Goal: Register for event/course

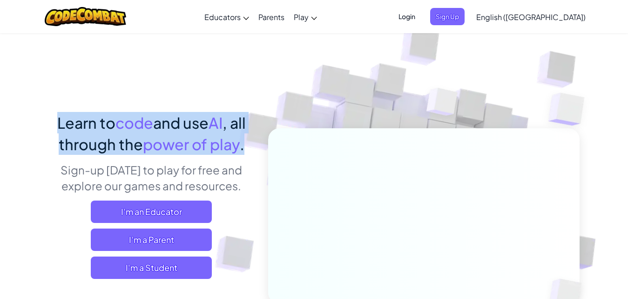
drag, startPoint x: 51, startPoint y: 123, endPoint x: 248, endPoint y: 148, distance: 198.6
click at [248, 148] on h1 "Learn to code and use AI , all through the power of play ." at bounding box center [151, 133] width 205 height 43
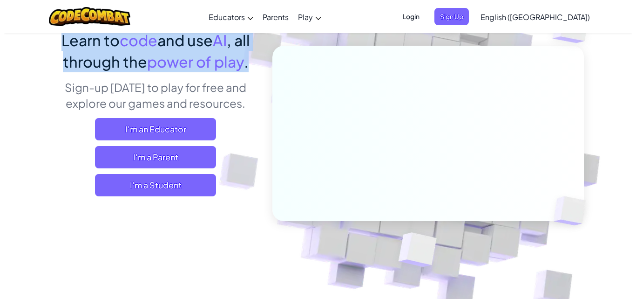
scroll to position [93, 0]
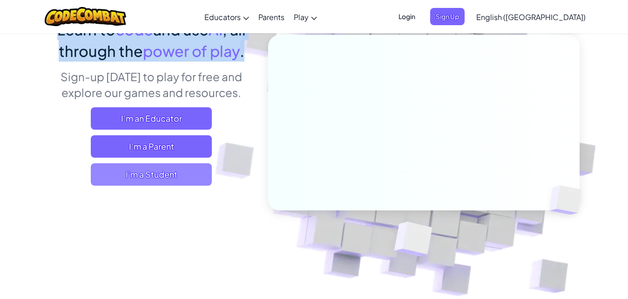
click at [159, 175] on span "I'm a Student" at bounding box center [151, 174] width 121 height 22
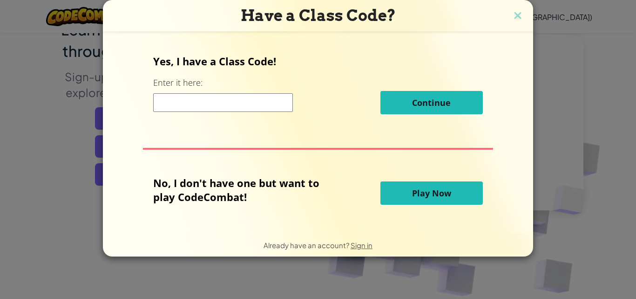
click at [187, 104] on input at bounding box center [223, 102] width 140 height 19
click at [412, 197] on span "Play Now" at bounding box center [431, 192] width 39 height 11
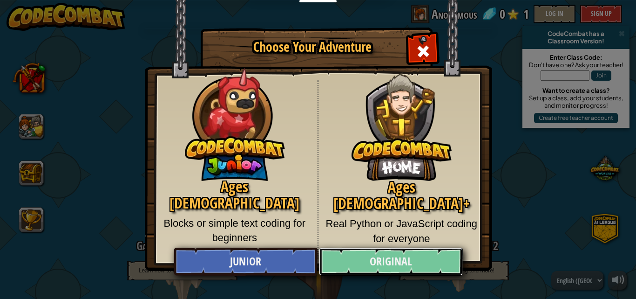
click at [399, 261] on link "Original" at bounding box center [390, 261] width 143 height 28
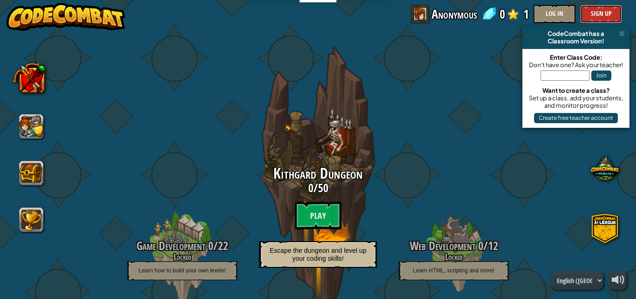
click at [584, 8] on button "Sign Up" at bounding box center [601, 14] width 42 height 19
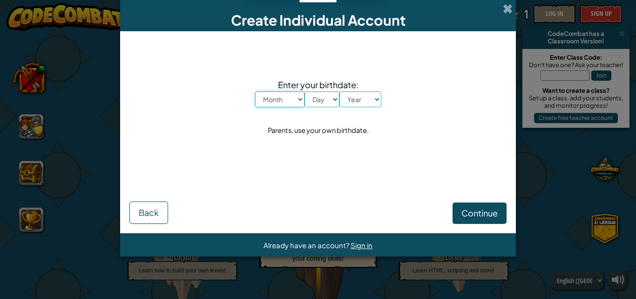
click at [271, 102] on select "Month January February March April May June July August September October Novem…" at bounding box center [279, 99] width 49 height 16
select select "8"
click at [255, 91] on select "Month January February March April May June July August September October Novem…" at bounding box center [279, 99] width 49 height 16
click at [320, 99] on select "Day 1 2 3 4 5 6 7 8 9 10 11 12 13 14 15 16 17 18 19 20 21 22 23 24 25 26 27 28 …" at bounding box center [322, 99] width 35 height 16
select select "17"
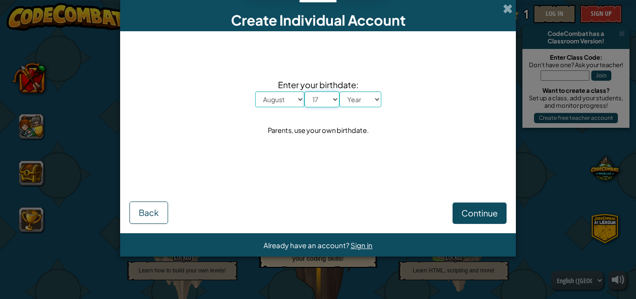
click at [305, 91] on select "Day 1 2 3 4 5 6 7 8 9 10 11 12 13 14 15 16 17 18 19 20 21 22 23 24 25 26 27 28 …" at bounding box center [322, 99] width 35 height 16
click at [371, 100] on select "Year [DATE] 2024 2023 2022 2021 2020 2019 2018 2017 2016 2015 2014 2013 2012 20…" at bounding box center [361, 99] width 42 height 16
select select "2002"
click at [340, 91] on select "Year [DATE] 2024 2023 2022 2021 2020 2019 2018 2017 2016 2015 2014 2013 2012 20…" at bounding box center [361, 99] width 42 height 16
click at [467, 209] on span "Continue" at bounding box center [480, 212] width 36 height 11
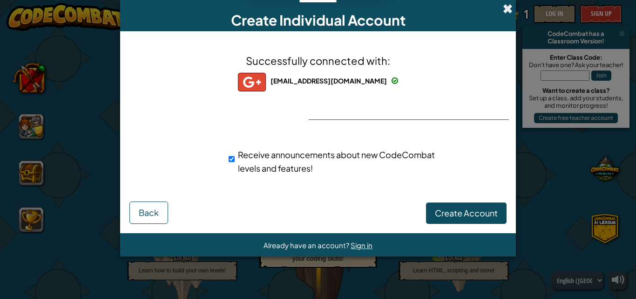
click at [509, 6] on span at bounding box center [508, 9] width 10 height 10
